Goal: Understand process/instructions: Learn about a topic

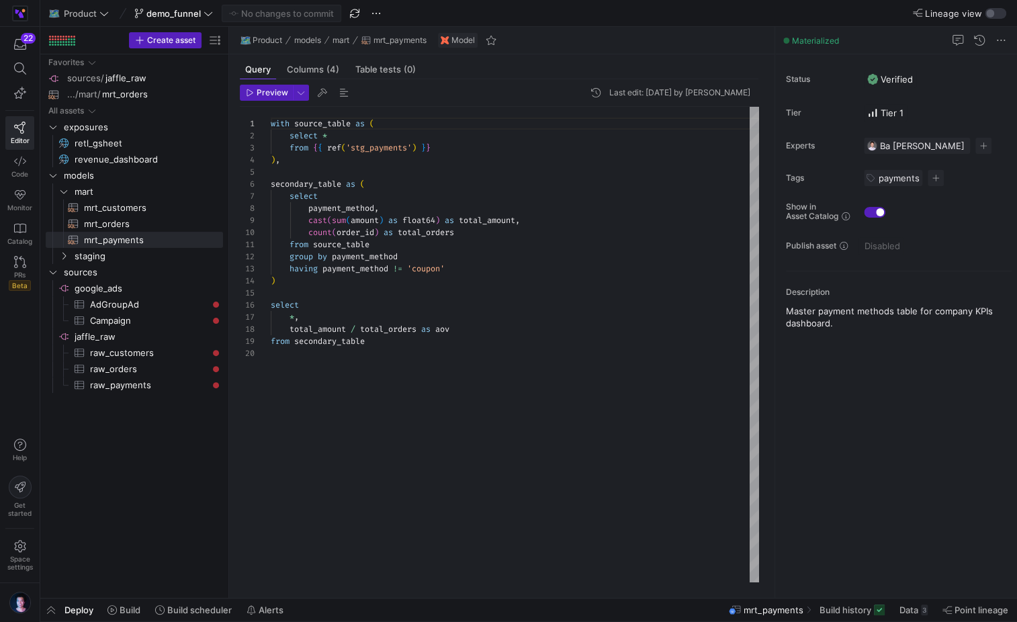
scroll to position [121, 0]
click at [112, 258] on span "staging" at bounding box center [132, 256] width 114 height 15
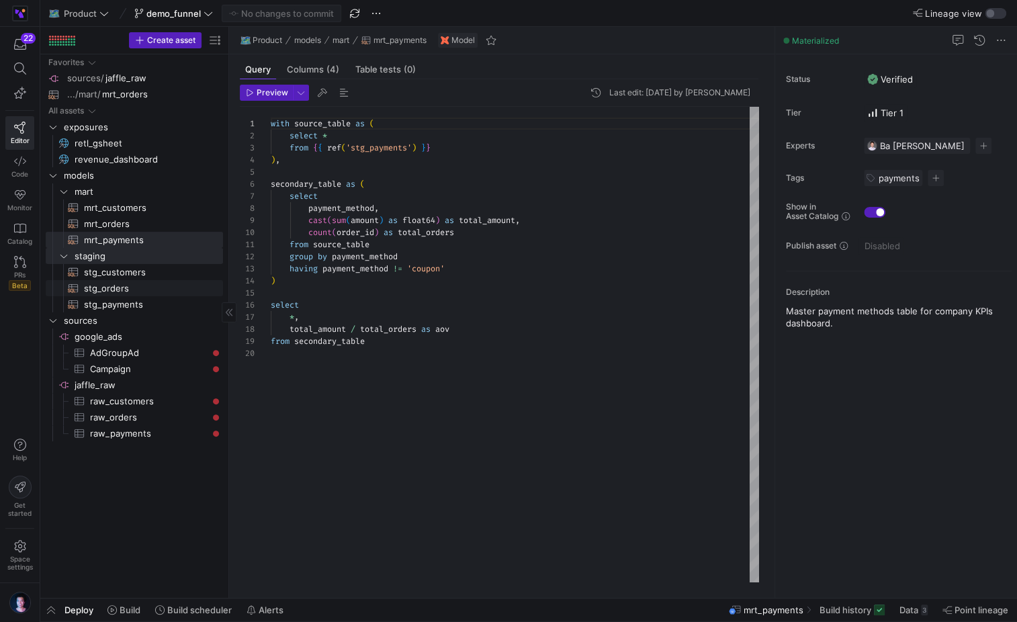
click at [124, 282] on span "stg_orders​​​​​​​​​​" at bounding box center [146, 288] width 124 height 15
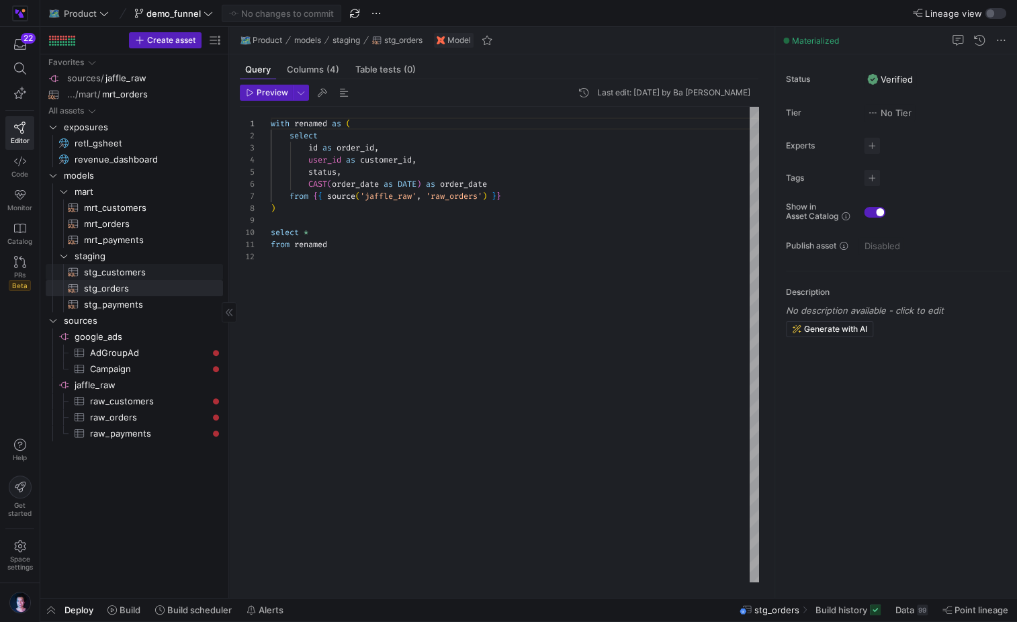
click at [167, 271] on span "stg_customers​​​​​​​​​​" at bounding box center [146, 272] width 124 height 15
type textarea "with renamed as ( select id as customer_id, first_name, last_name from {{ sourc…"
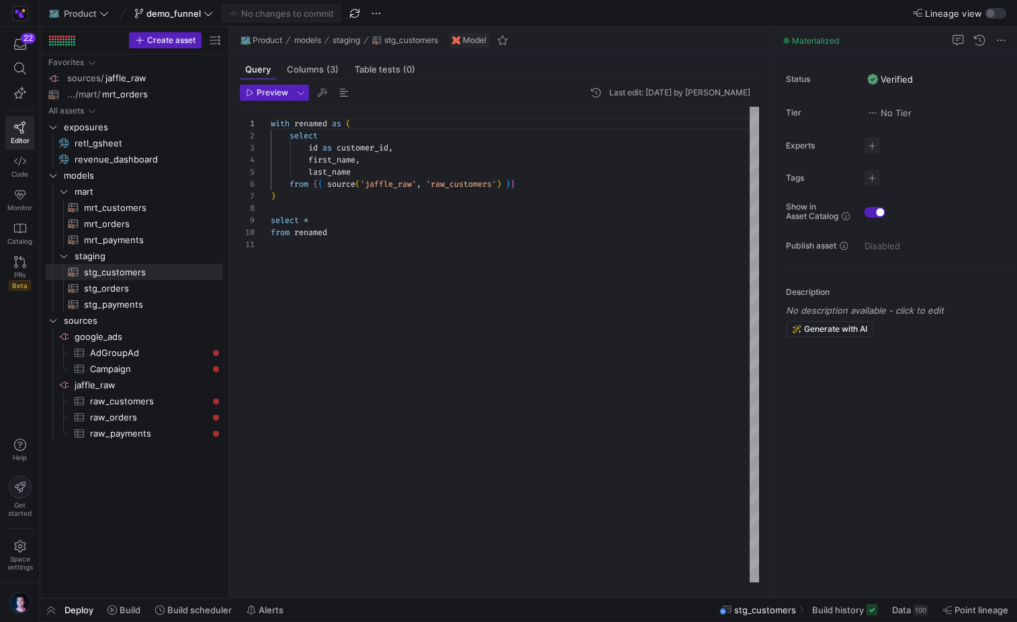
click at [459, 365] on div "with renamed as ( select id as customer_id , first_name , last_name from { { so…" at bounding box center [515, 345] width 488 height 476
click at [793, 429] on div "Status Verified Tier No Tier Experts No expert s Tags No tags Show in Asset Cat…" at bounding box center [896, 325] width 242 height 543
click at [897, 614] on span "Data" at bounding box center [901, 610] width 19 height 11
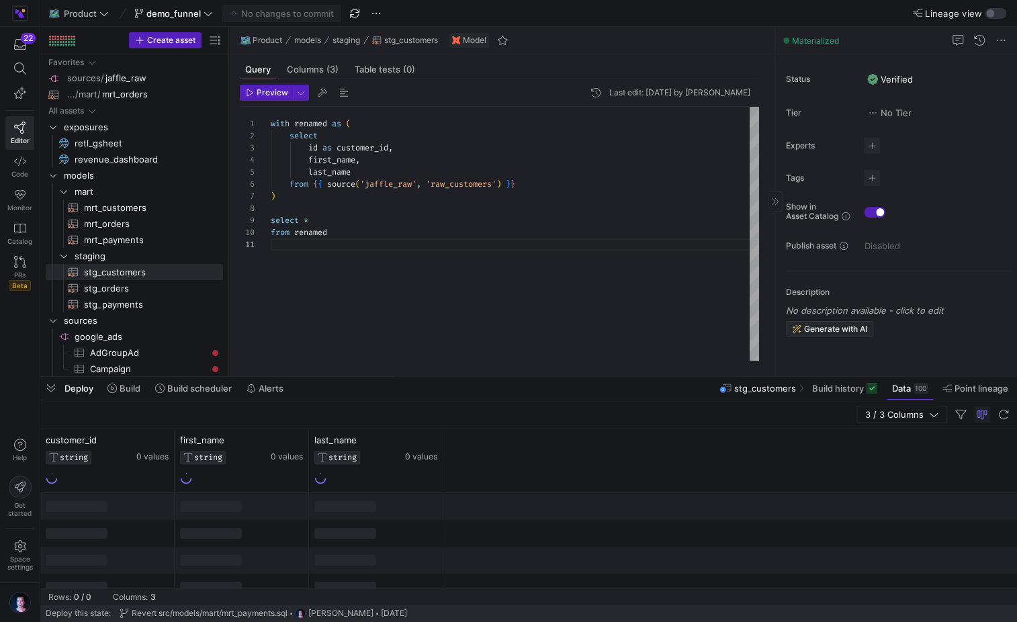
click at [844, 329] on span "Generate with AI" at bounding box center [835, 328] width 63 height 9
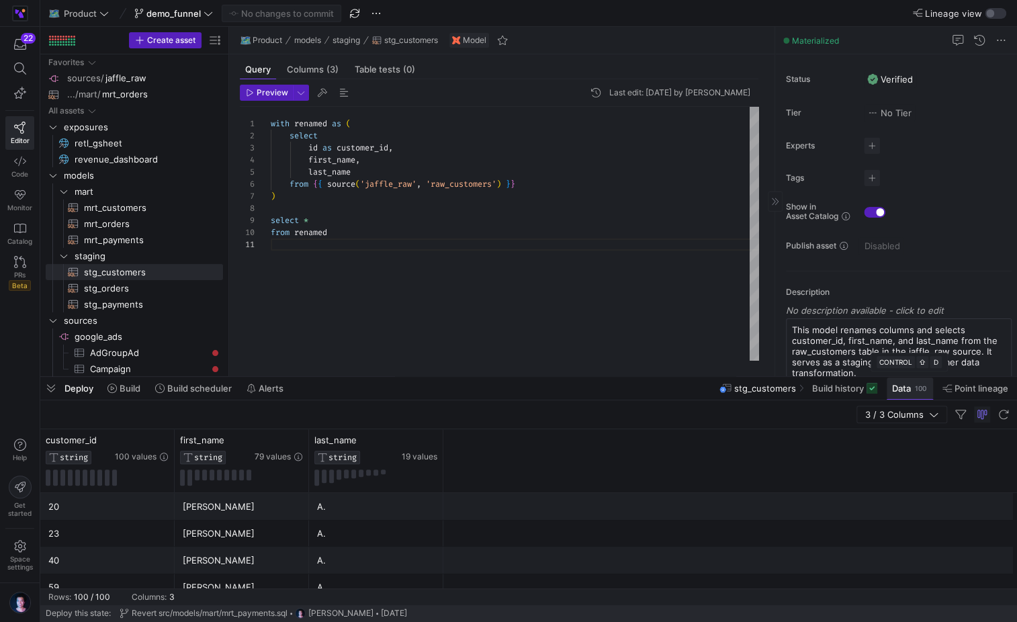
click at [911, 391] on span "Data 100" at bounding box center [910, 388] width 36 height 11
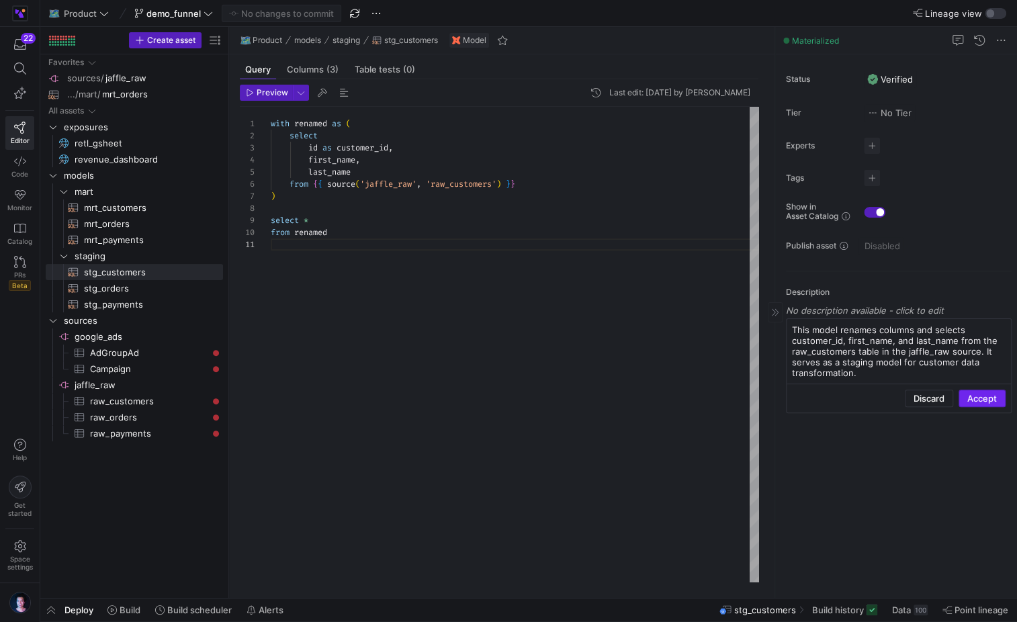
click at [985, 404] on span "button" at bounding box center [982, 398] width 46 height 16
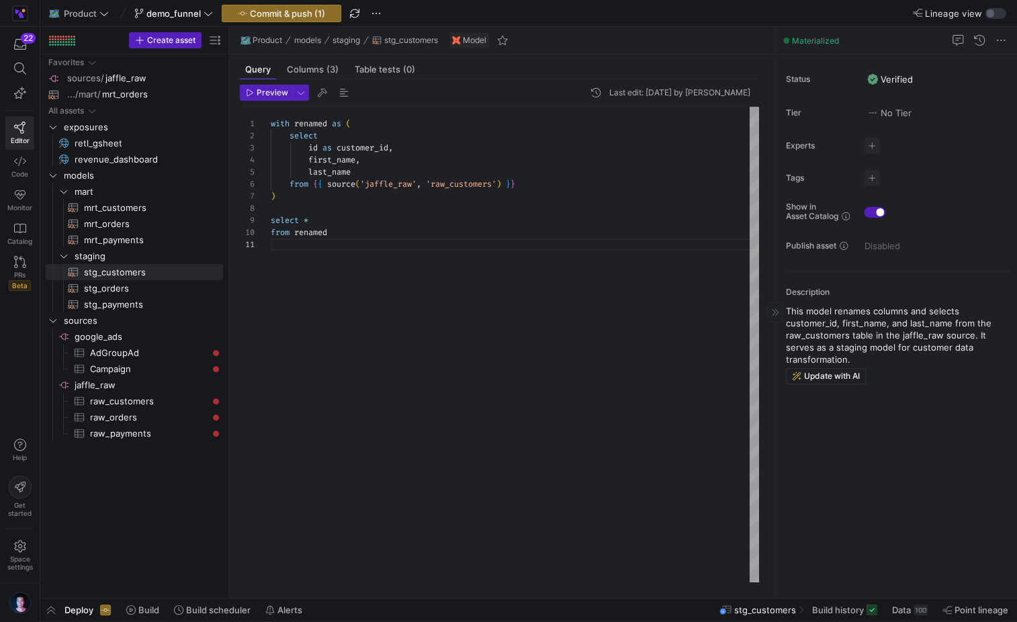
click at [864, 482] on div "Status Verified Tier No Tier Experts No expert s Tags No tags Show in Asset Cat…" at bounding box center [896, 325] width 242 height 543
click at [435, 419] on div "with renamed as ( select id as customer_id , first_name , last_name from { { so…" at bounding box center [515, 345] width 488 height 476
